Goal: Task Accomplishment & Management: Use online tool/utility

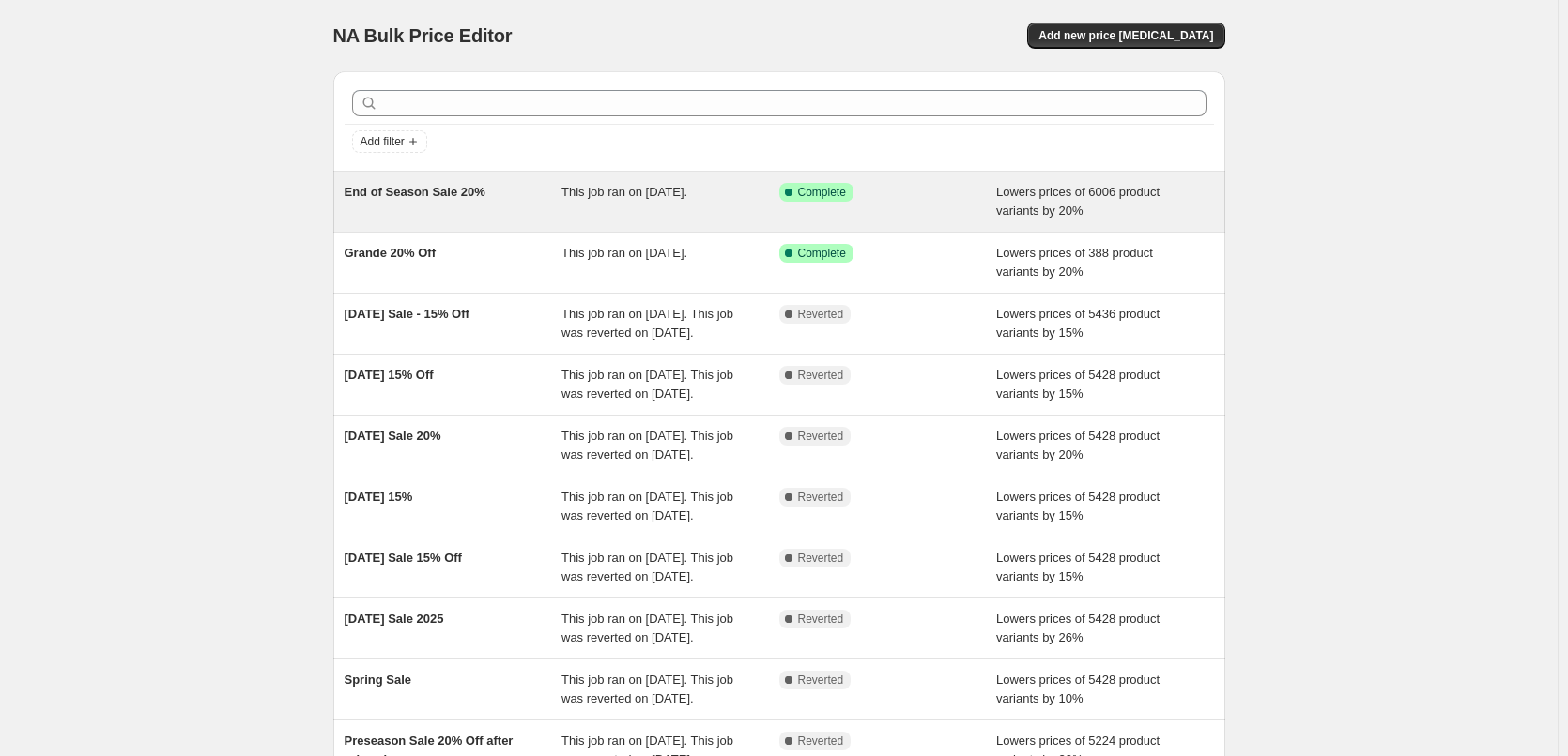
click at [1131, 186] on span "Lowers prices of 6006 product variants by 20%" at bounding box center [1077, 201] width 164 height 33
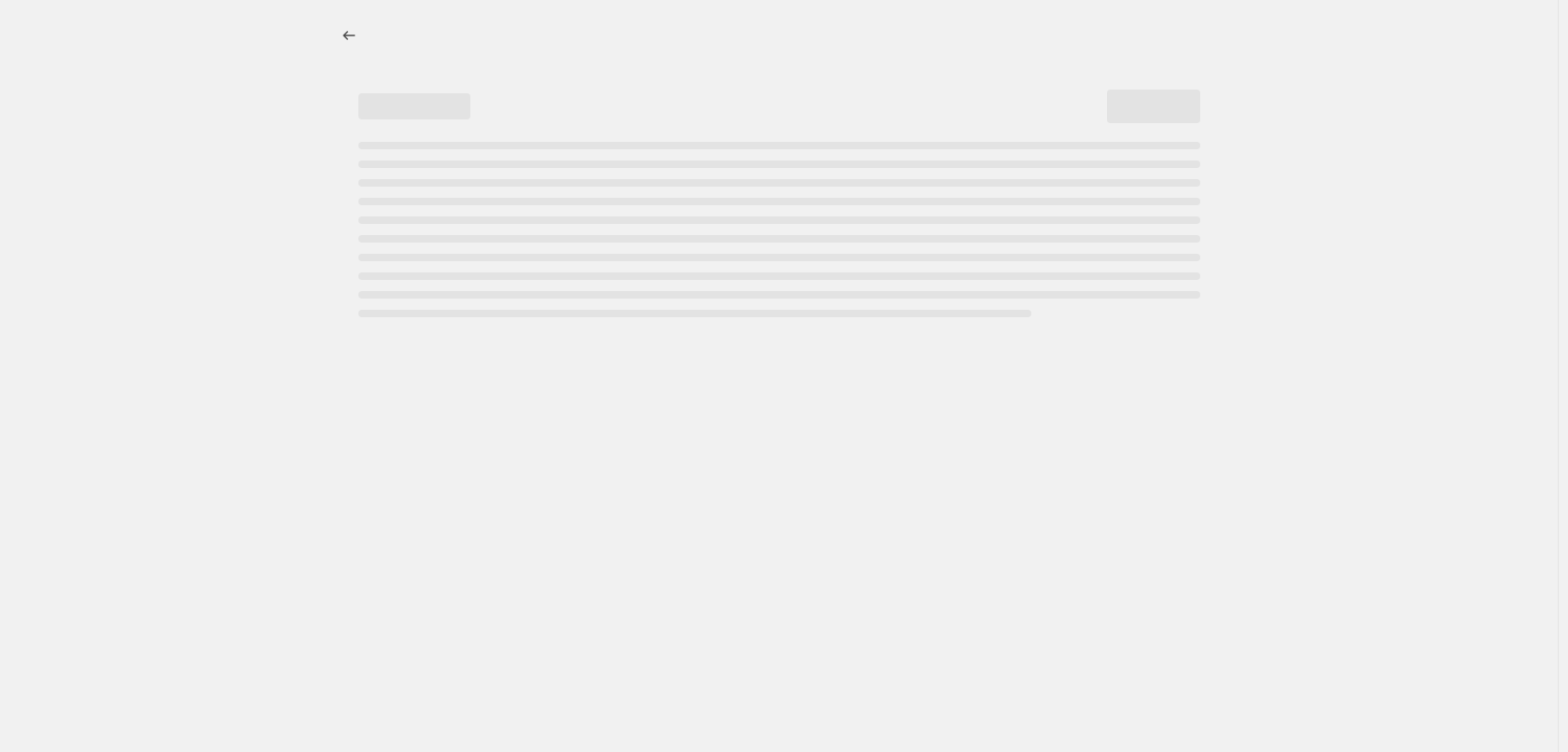
select select "percentage"
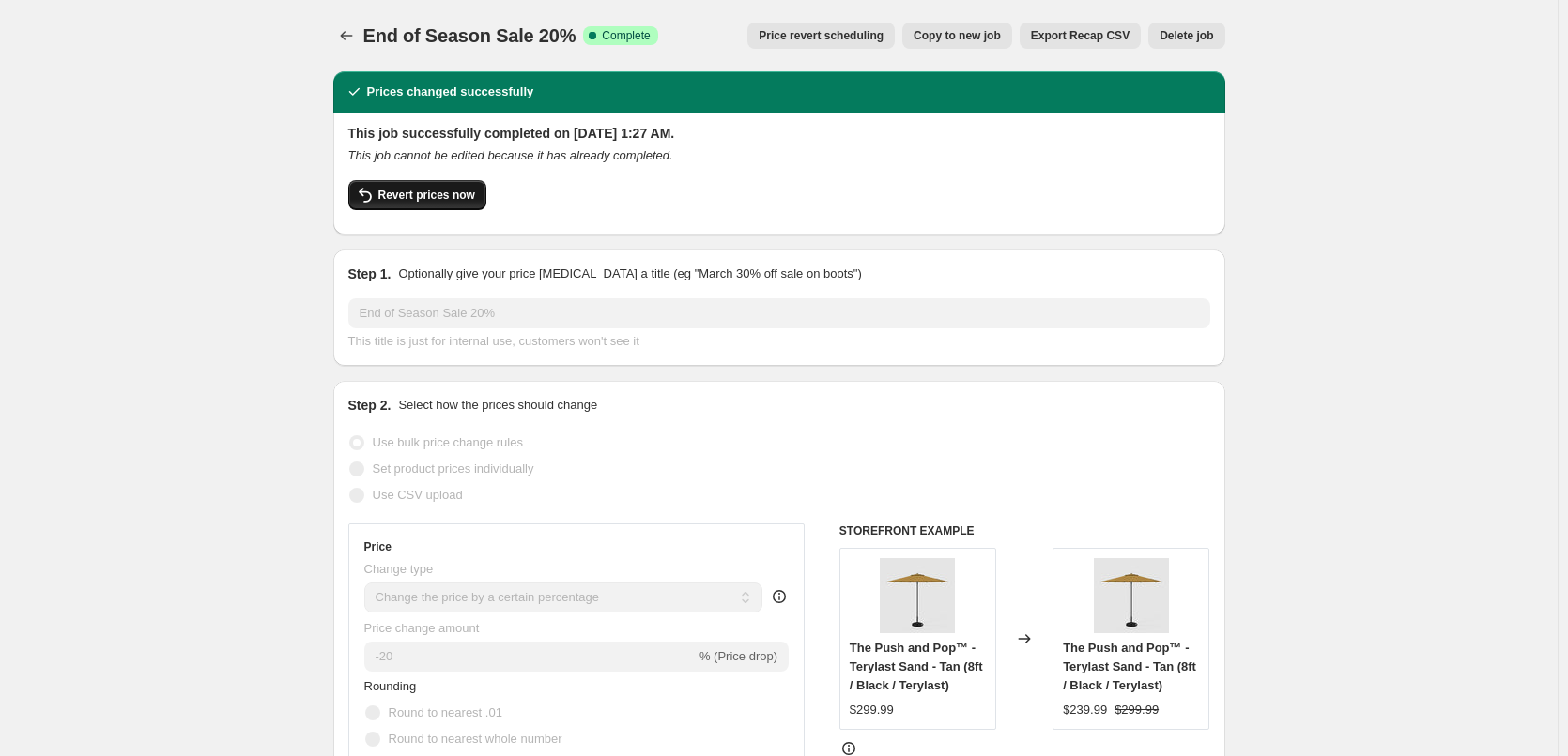
click at [404, 198] on span "Revert prices now" at bounding box center [426, 195] width 96 height 15
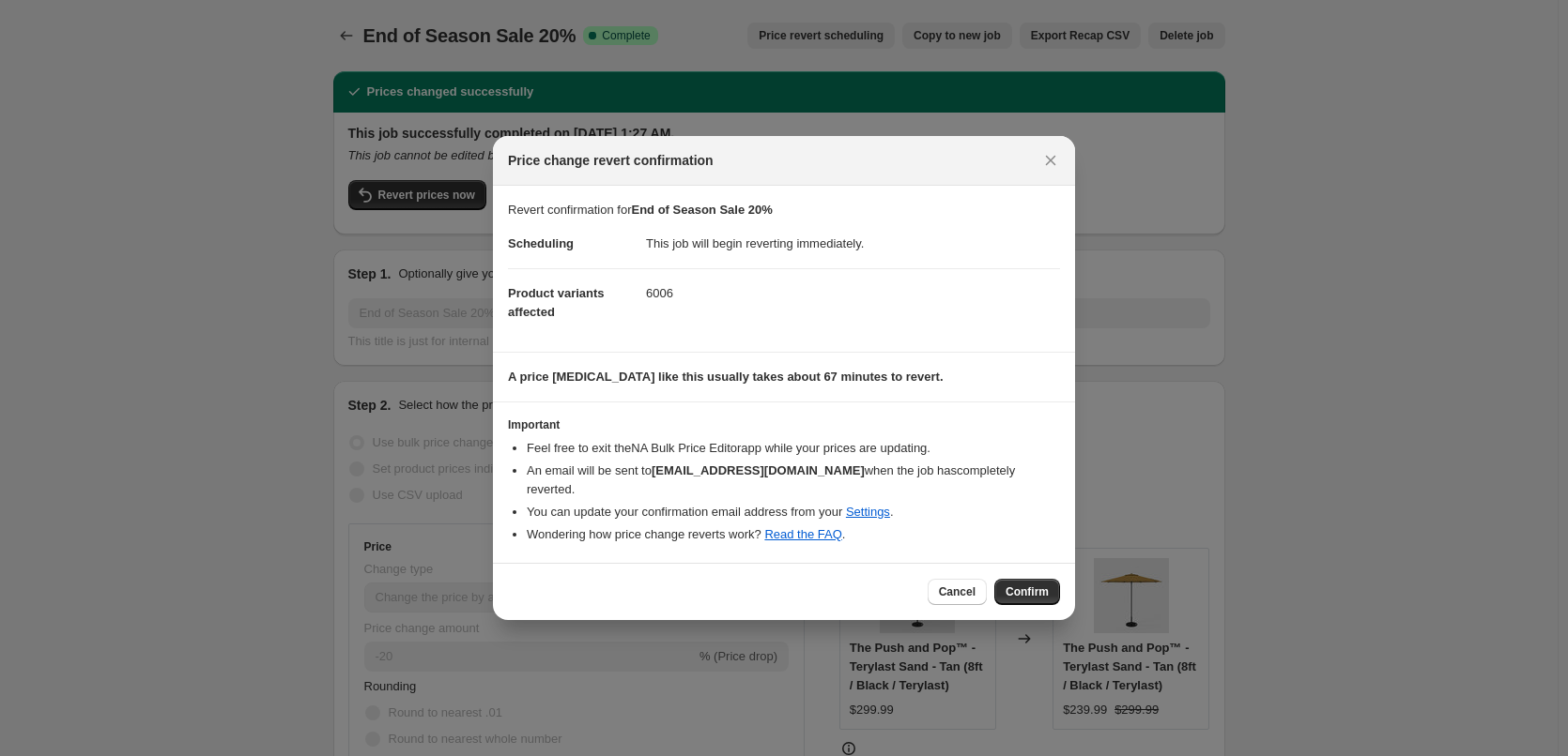
click at [1046, 609] on div "Cancel Confirm" at bounding box center [784, 592] width 582 height 57
click at [1046, 599] on button "Confirm" at bounding box center [1027, 592] width 66 height 26
